Goal: Information Seeking & Learning: Stay updated

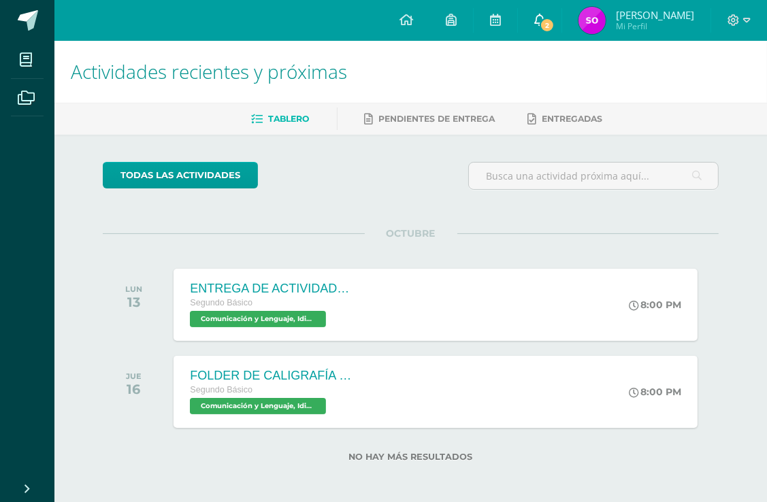
click at [544, 25] on span "2" at bounding box center [547, 25] width 15 height 15
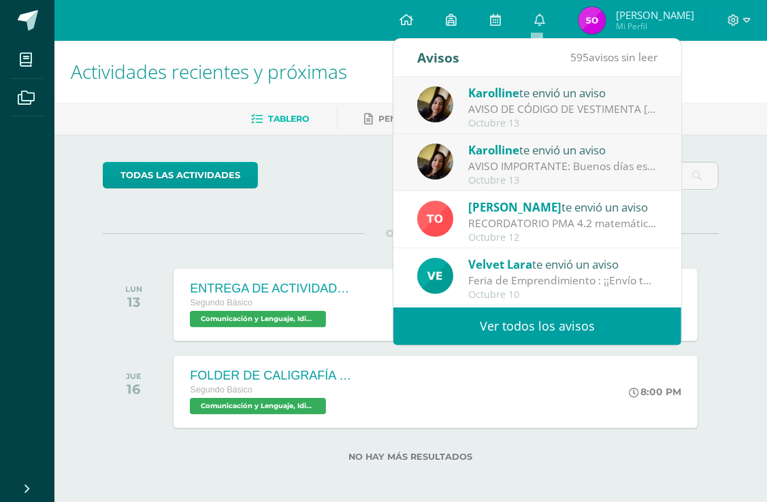
click at [569, 151] on div "[PERSON_NAME] te envió un aviso" at bounding box center [562, 150] width 189 height 18
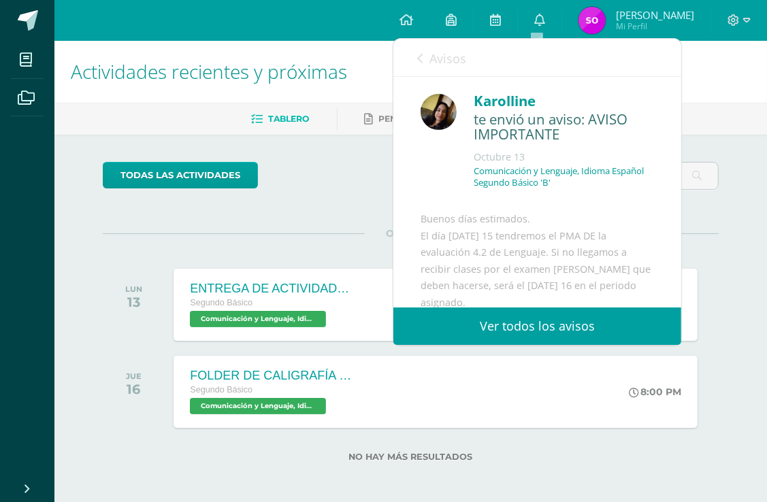
scroll to position [68, 0]
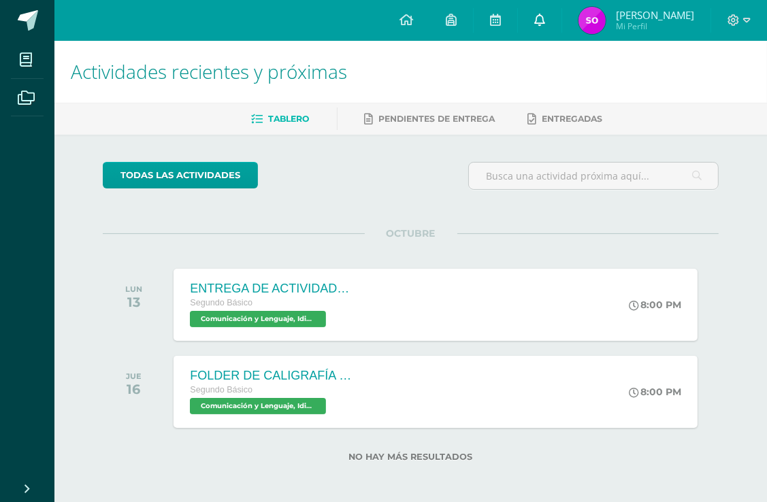
click at [543, 18] on link at bounding box center [540, 20] width 44 height 41
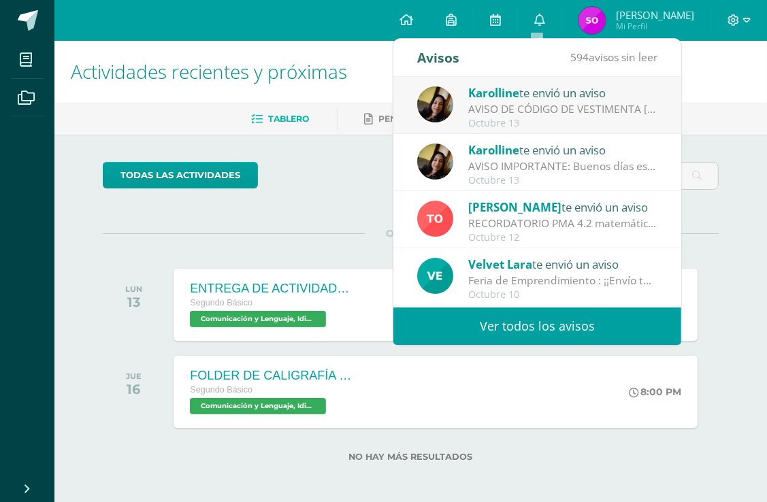
click at [566, 113] on div "AVISO DE CÓDIGO DE VESTIMENTA [DATE] 14/10 : Buenos días estimados alumnos. El …" at bounding box center [562, 109] width 189 height 16
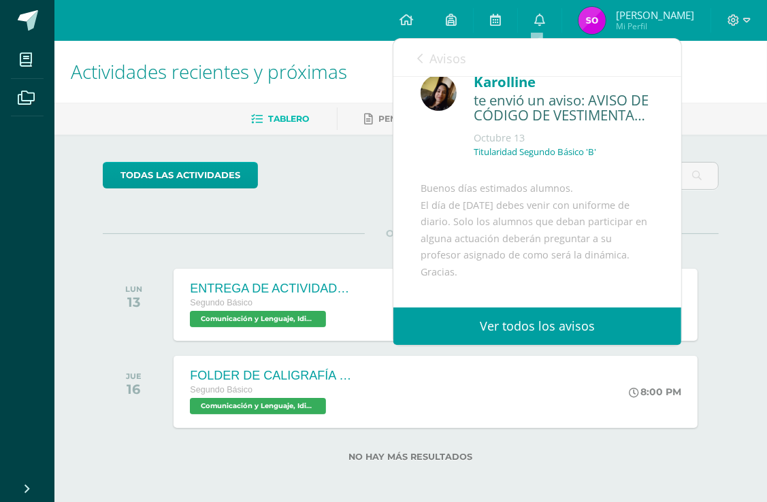
scroll to position [27, 0]
